Goal: Task Accomplishment & Management: Complete application form

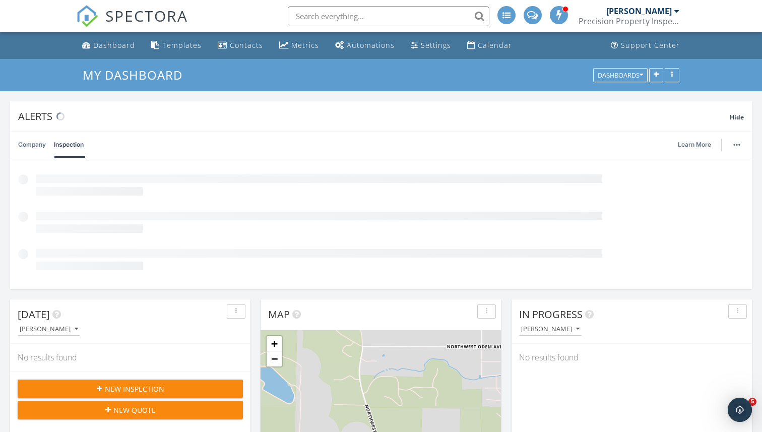
click at [131, 382] on button "New Inspection" at bounding box center [130, 388] width 225 height 18
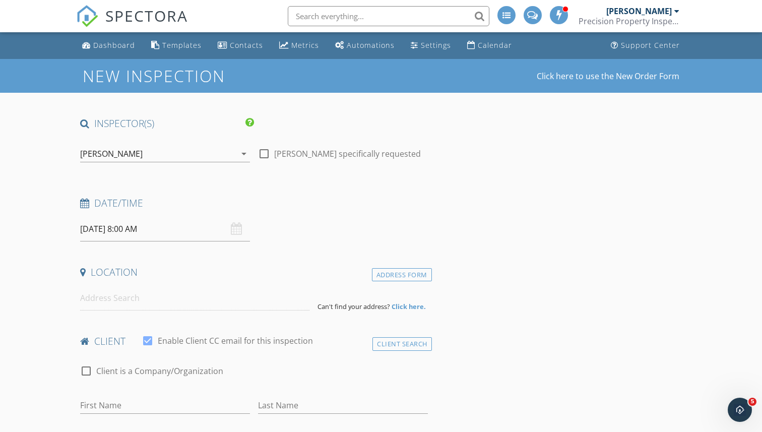
click at [616, 84] on div "New Inspection Click here to use the New Order Form" at bounding box center [381, 76] width 597 height 18
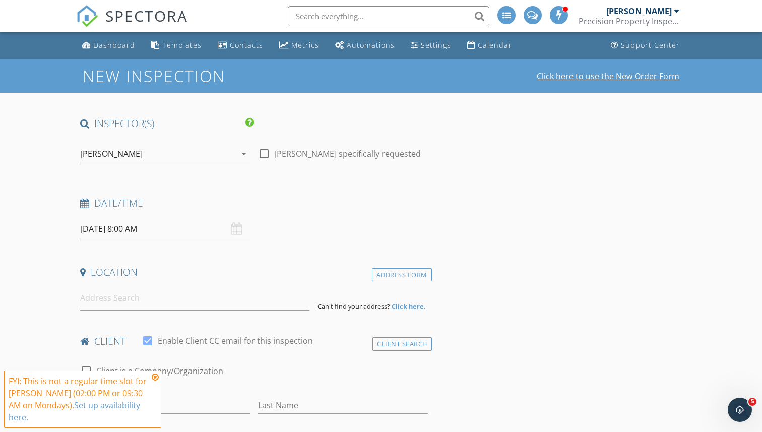
click at [580, 78] on link "Click here to use the New Order Form" at bounding box center [608, 76] width 143 height 8
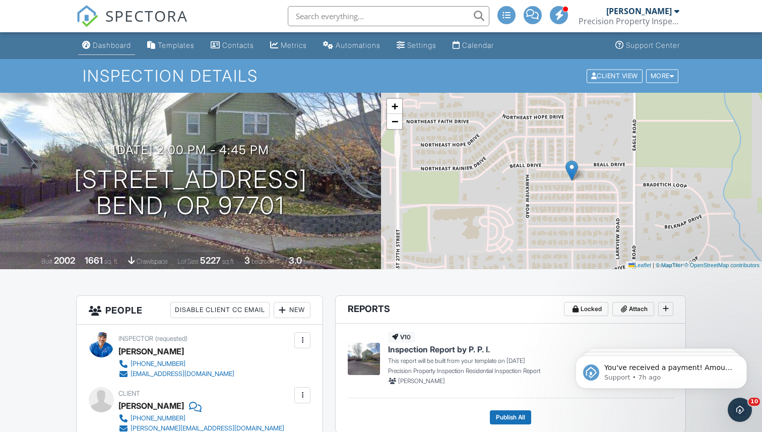
click at [114, 48] on div "Dashboard" at bounding box center [112, 45] width 38 height 9
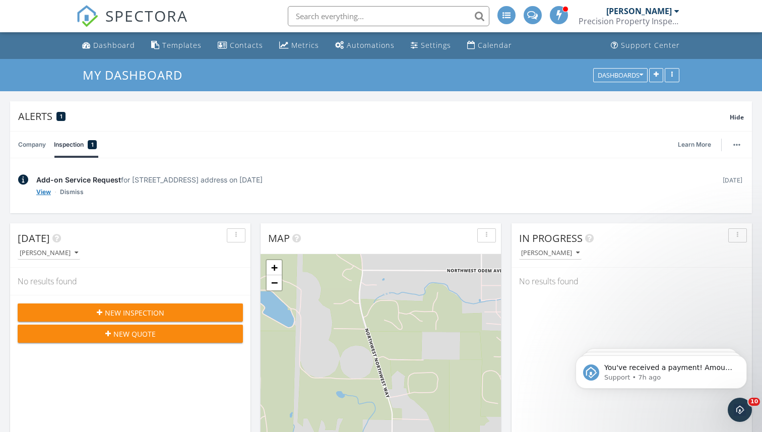
click at [41, 192] on link "View" at bounding box center [43, 192] width 15 height 10
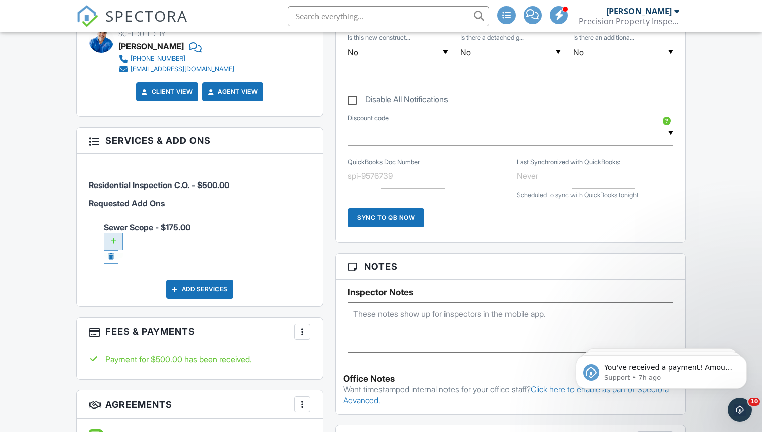
click at [113, 244] on div at bounding box center [113, 241] width 19 height 17
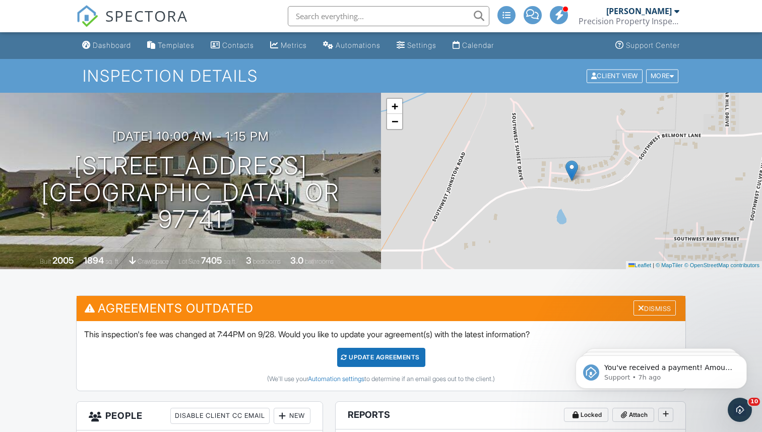
click at [648, 297] on h3 "Agreements Outdated Dismiss" at bounding box center [381, 308] width 609 height 25
click at [648, 299] on h3 "Agreements Outdated Dismiss" at bounding box center [381, 308] width 609 height 25
click at [641, 308] on div "Dismiss" at bounding box center [654, 308] width 42 height 16
